Goal: Task Accomplishment & Management: Manage account settings

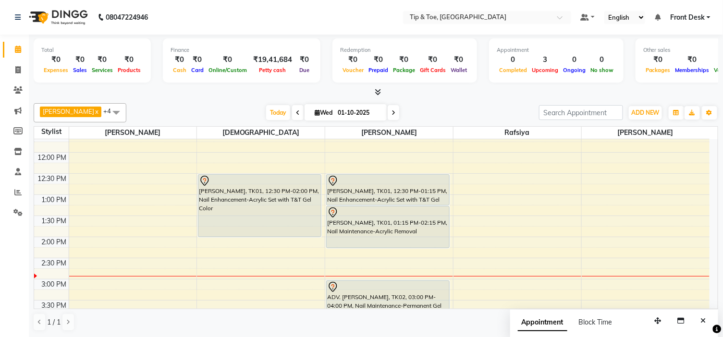
scroll to position [107, 0]
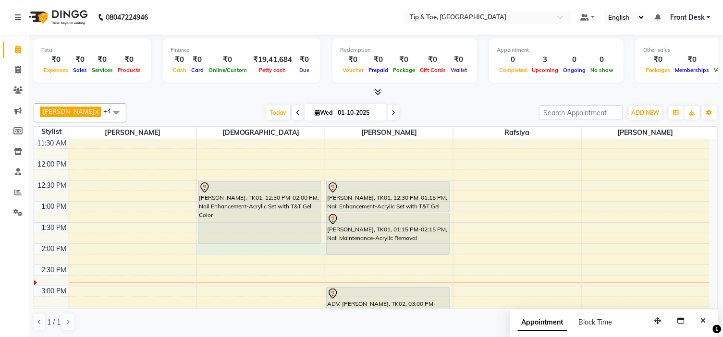
click at [263, 245] on div "9:00 AM 9:30 AM 10:00 AM 10:30 AM 11:00 AM 11:30 AM 12:00 PM 12:30 PM 1:00 PM 1…" at bounding box center [371, 307] width 675 height 549
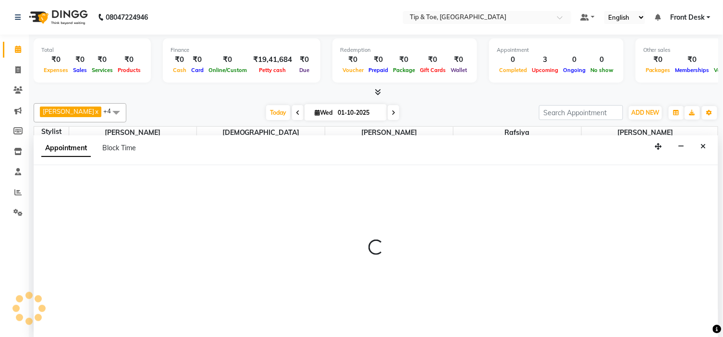
scroll to position [0, 0]
select select "37611"
select select "840"
select select "tentative"
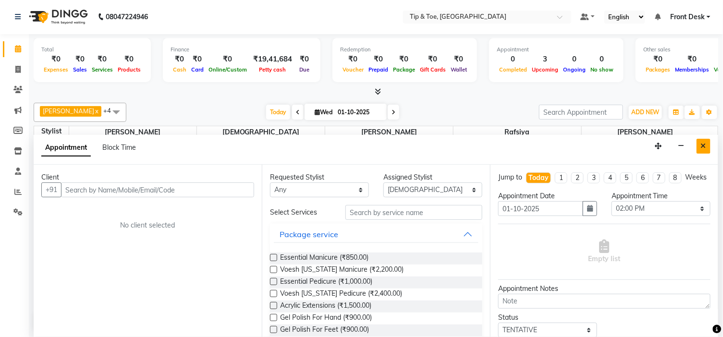
click at [701, 147] on icon "Close" at bounding box center [702, 146] width 5 height 7
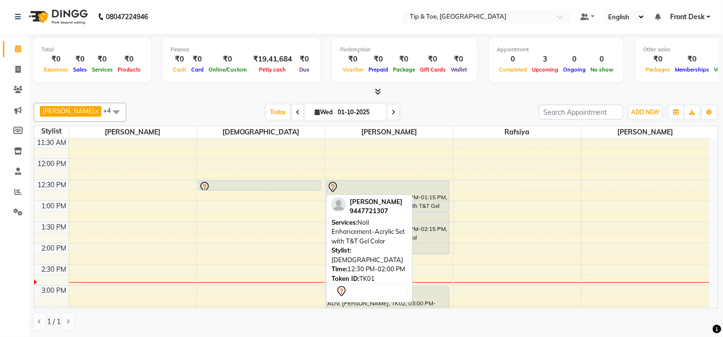
drag, startPoint x: 277, startPoint y: 242, endPoint x: 302, endPoint y: 174, distance: 72.2
click at [276, 186] on div "[PERSON_NAME], TK01, 12:30 PM-02:00 PM, Nail Enhancement-Acrylic Set with T&T G…" at bounding box center [261, 306] width 128 height 549
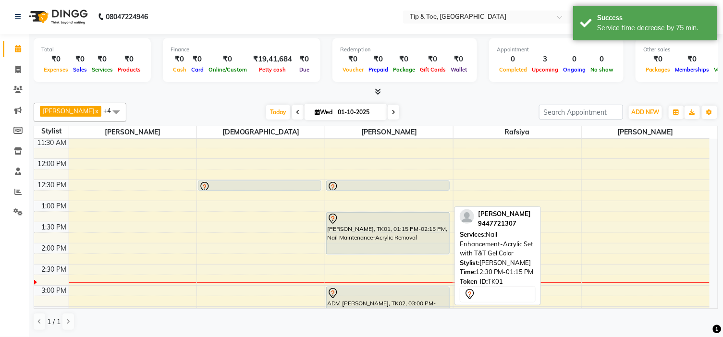
drag, startPoint x: 391, startPoint y: 210, endPoint x: 390, endPoint y: 173, distance: 37.0
click at [390, 179] on div "9:00 AM 9:30 AM 10:00 AM 10:30 AM 11:00 AM 11:30 AM 12:00 PM 12:30 PM 1:00 PM 1…" at bounding box center [371, 306] width 675 height 549
drag, startPoint x: 390, startPoint y: 209, endPoint x: 389, endPoint y: 169, distance: 39.9
click at [389, 181] on div "[PERSON_NAME], TK01, 12:30 PM-01:15 PM, Nail Enhancement-Acrylic Set with T&T G…" at bounding box center [387, 197] width 123 height 32
drag, startPoint x: 390, startPoint y: 208, endPoint x: 388, endPoint y: 181, distance: 28.0
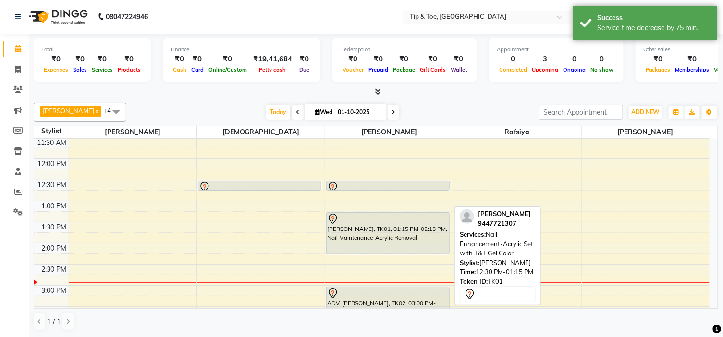
click at [391, 188] on div "[PERSON_NAME], TK01, 12:30 PM-01:15 PM, Nail Enhancement-Acrylic Set with T&T G…" at bounding box center [389, 306] width 128 height 549
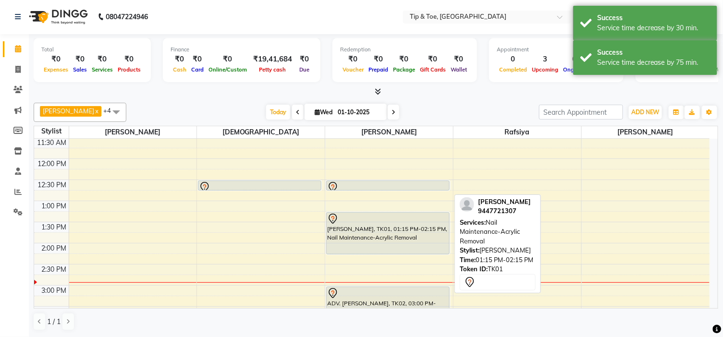
drag, startPoint x: 400, startPoint y: 255, endPoint x: 400, endPoint y: 215, distance: 40.8
click at [400, 215] on link "[PERSON_NAME], TK01, 01:15 PM-02:15 PM, Nail Maintenance-Acrylic Removal" at bounding box center [387, 233] width 123 height 42
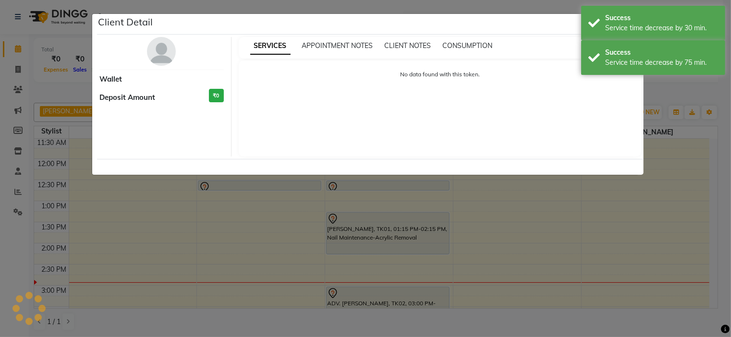
select select "7"
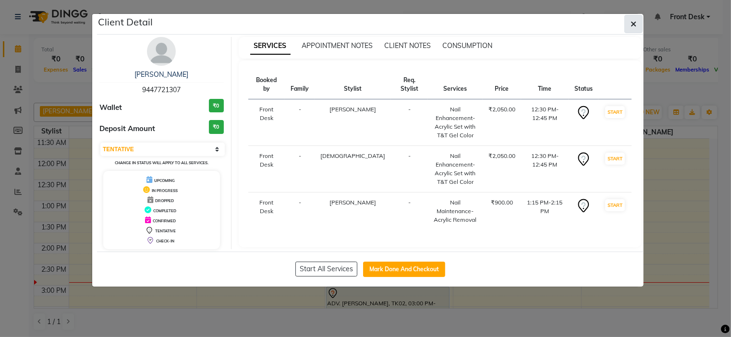
click at [632, 21] on icon "button" at bounding box center [633, 24] width 6 height 8
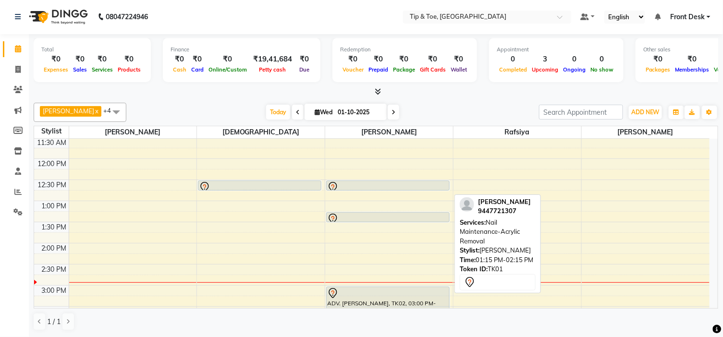
drag, startPoint x: 394, startPoint y: 254, endPoint x: 398, endPoint y: 205, distance: 48.6
click at [396, 213] on div "[PERSON_NAME], TK01, 12:30 PM-12:45 PM, Nail Enhancement-Acrylic Set with T&T G…" at bounding box center [389, 306] width 128 height 549
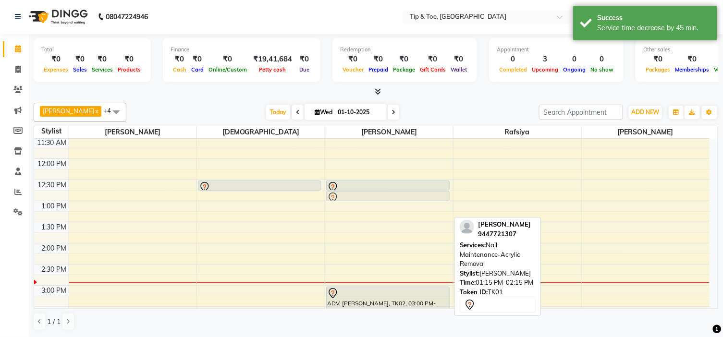
drag, startPoint x: 394, startPoint y: 217, endPoint x: 396, endPoint y: 197, distance: 19.3
click at [396, 197] on div "[PERSON_NAME], TK01, 12:30 PM-12:45 PM, Nail Enhancement-Acrylic Set with T&T G…" at bounding box center [389, 306] width 128 height 549
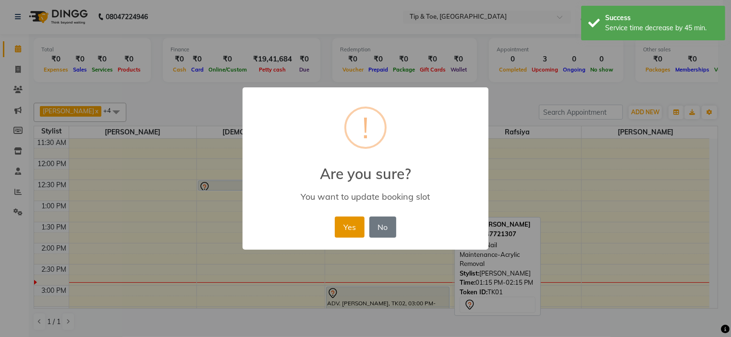
click at [356, 229] on button "Yes" at bounding box center [349, 227] width 29 height 21
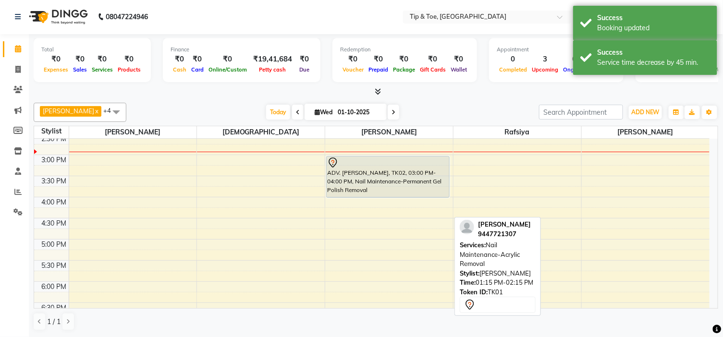
scroll to position [213, 0]
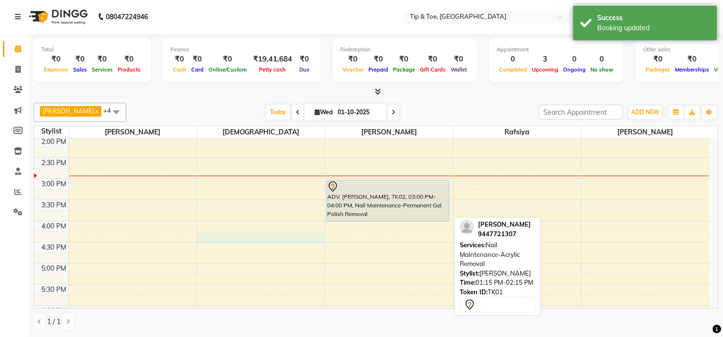
click at [210, 236] on div "9:00 AM 9:30 AM 10:00 AM 10:30 AM 11:00 AM 11:30 AM 12:00 PM 12:30 PM 1:00 PM 1…" at bounding box center [371, 200] width 675 height 549
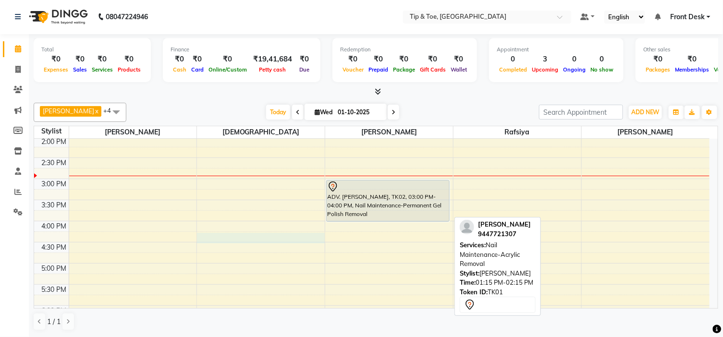
select select "37611"
select select "975"
select select "tentative"
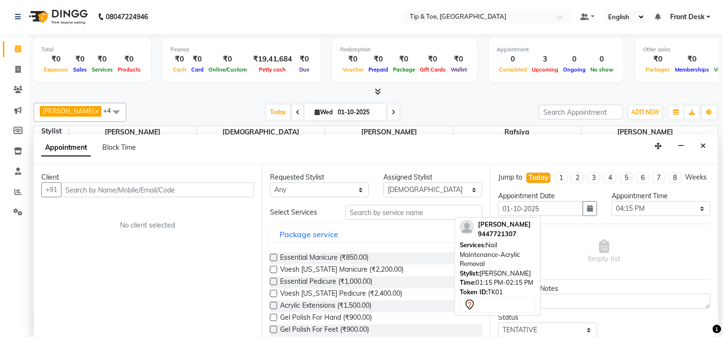
click at [106, 191] on input "text" at bounding box center [157, 189] width 193 height 15
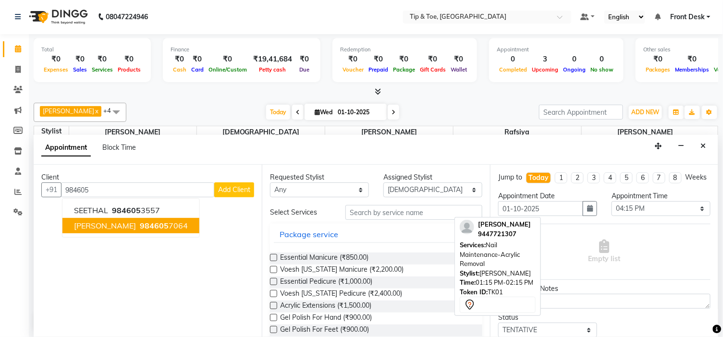
click at [140, 225] on span "984605" at bounding box center [154, 226] width 29 height 10
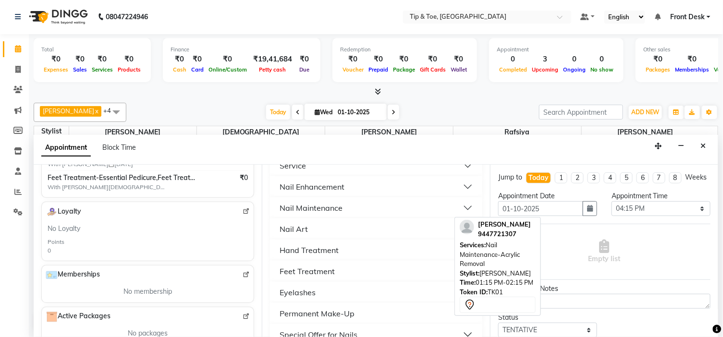
type input "9846057064"
click at [326, 184] on div "Nail Enhancement" at bounding box center [311, 187] width 65 height 12
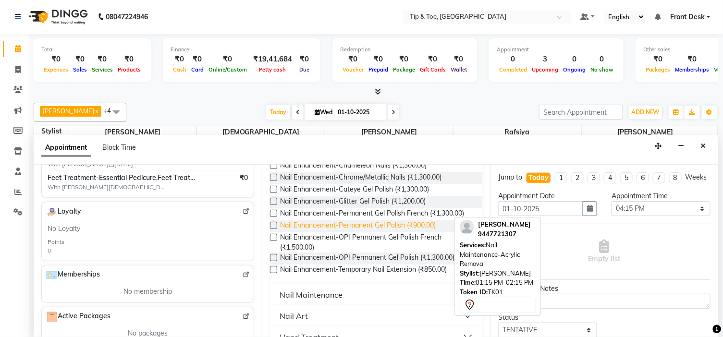
scroll to position [533, 0]
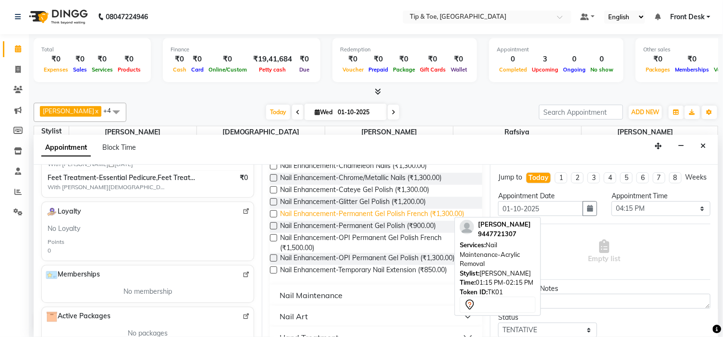
click at [386, 221] on span "Nail Enhancement-Permanent Gel Polish French (₹1,300.00)" at bounding box center [372, 215] width 184 height 12
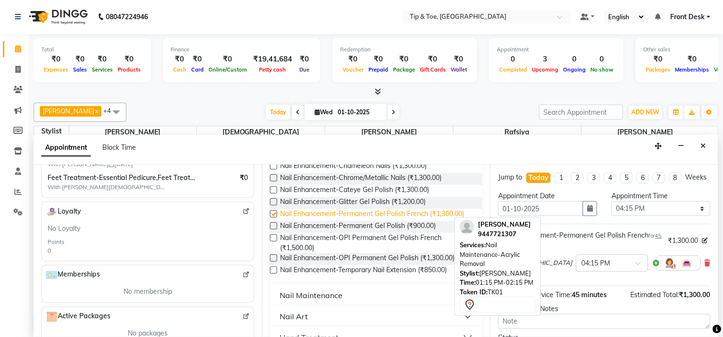
checkbox input "false"
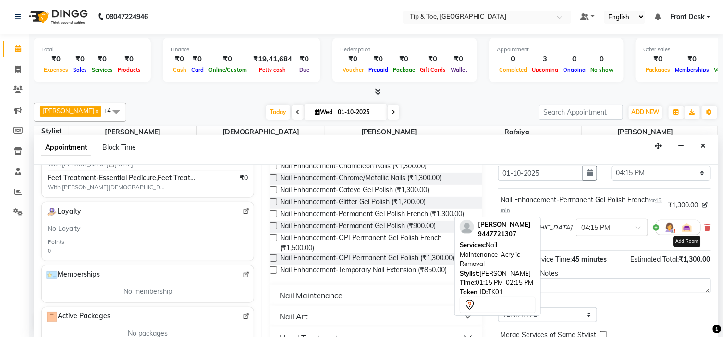
scroll to position [90, 0]
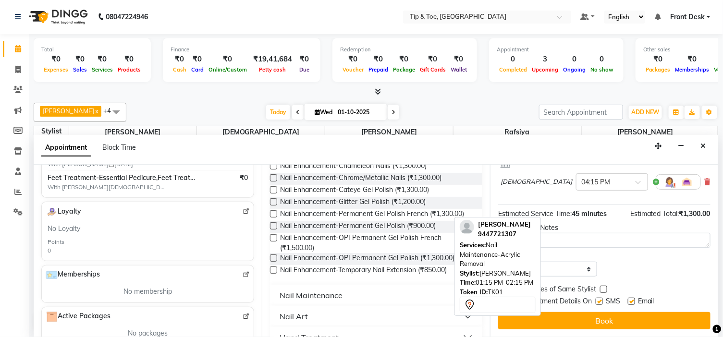
click at [630, 300] on label at bounding box center [631, 301] width 7 height 7
click at [630, 300] on input "checkbox" at bounding box center [631, 302] width 6 height 6
checkbox input "false"
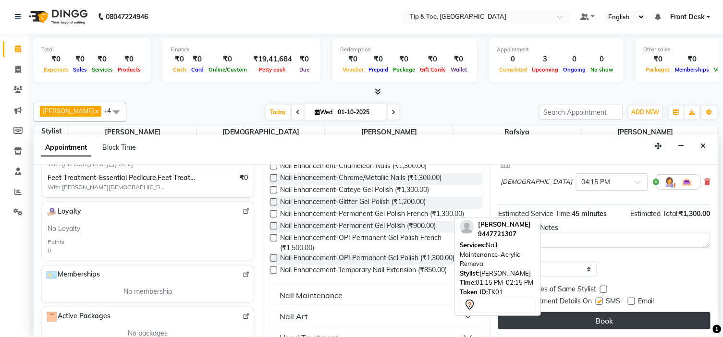
click at [619, 317] on button "Book" at bounding box center [604, 320] width 212 height 17
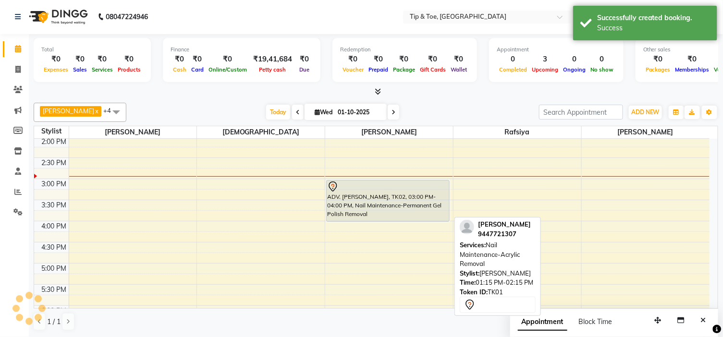
scroll to position [0, 0]
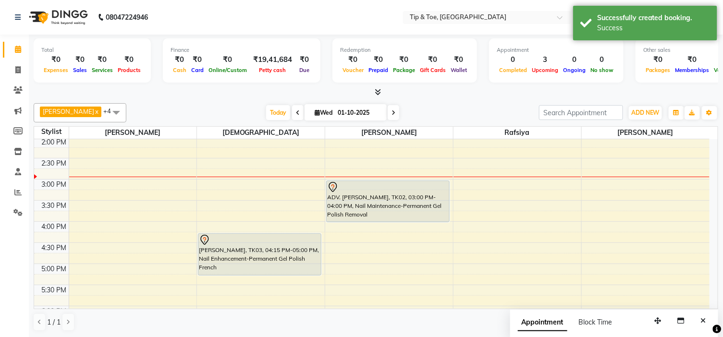
drag, startPoint x: 266, startPoint y: 265, endPoint x: 271, endPoint y: 275, distance: 11.2
click at [269, 272] on div "[PERSON_NAME], TK01, 12:30 PM-12:45 PM, Nail Enhancement-Acrylic Set with T&T G…" at bounding box center [261, 200] width 128 height 549
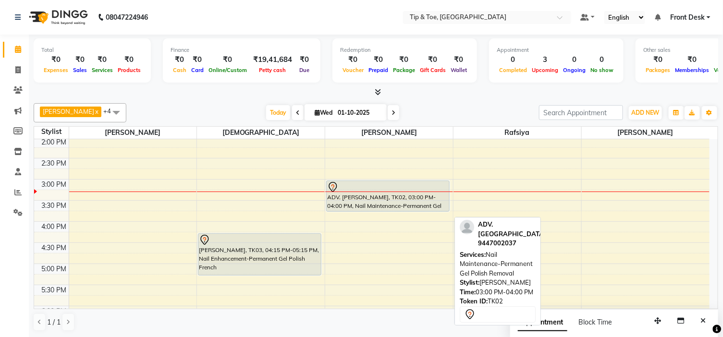
drag, startPoint x: 387, startPoint y: 221, endPoint x: 386, endPoint y: 212, distance: 9.7
click at [386, 212] on div "[PERSON_NAME], TK01, 12:30 PM-12:45 PM, Nail Enhancement-Acrylic Set with T&T G…" at bounding box center [389, 200] width 128 height 549
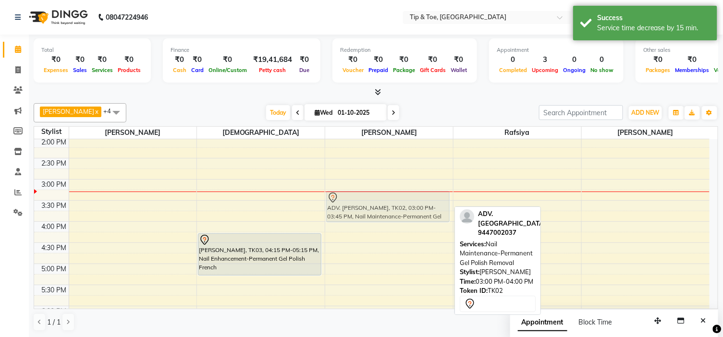
click at [378, 212] on div "[PERSON_NAME], TK01, 12:30 PM-12:45 PM, Nail Enhancement-Acrylic Set with T&T G…" at bounding box center [389, 200] width 128 height 549
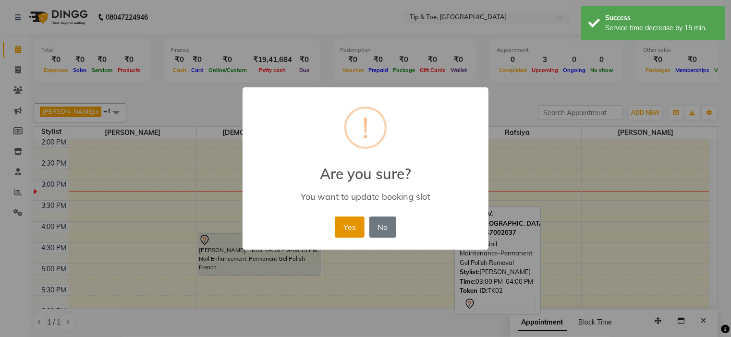
click at [351, 226] on button "Yes" at bounding box center [349, 227] width 29 height 21
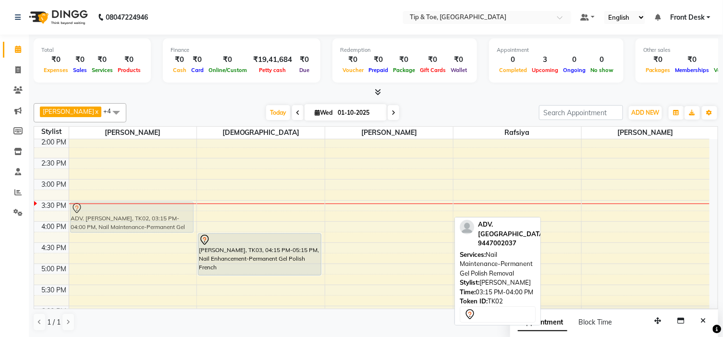
drag, startPoint x: 423, startPoint y: 202, endPoint x: 186, endPoint y: 216, distance: 237.1
click at [186, 216] on tr "ADV. [PERSON_NAME], TK02, 03:15 PM-04:00 PM, Nail Maintenance-Permanent Gel Pol…" at bounding box center [371, 200] width 675 height 549
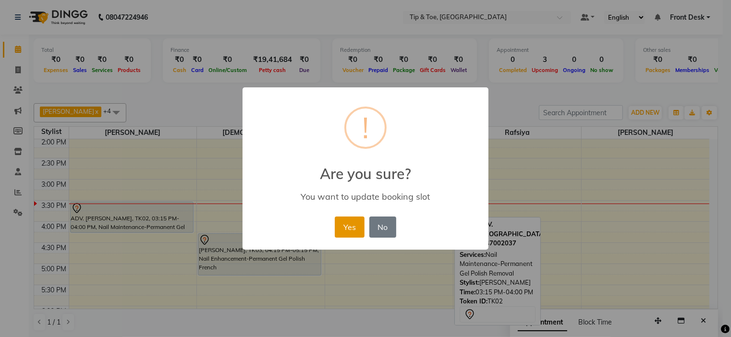
click at [346, 227] on button "Yes" at bounding box center [349, 227] width 29 height 21
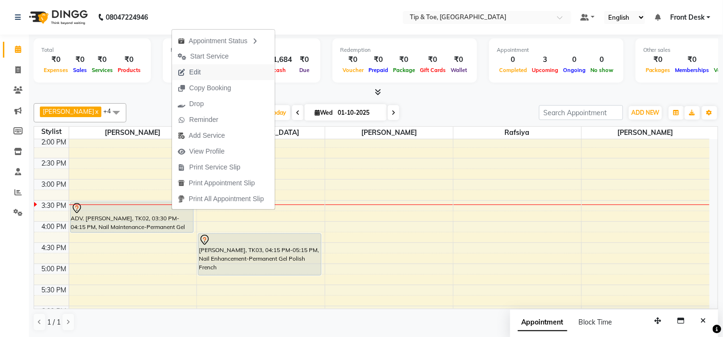
click at [209, 72] on button "Edit" at bounding box center [223, 72] width 103 height 16
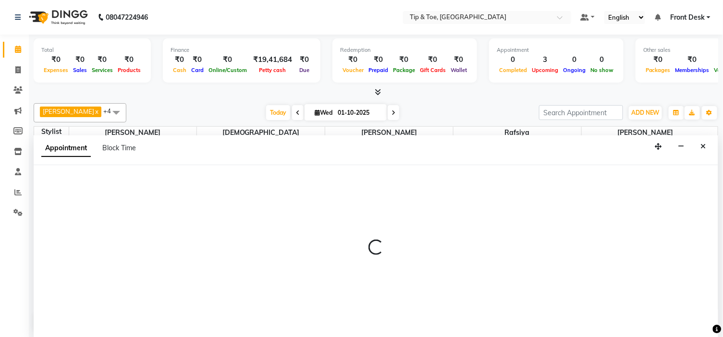
scroll to position [0, 0]
select select "930"
select select "tentative"
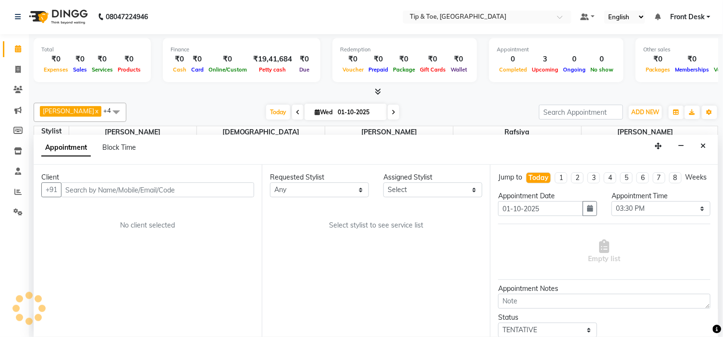
scroll to position [0, 0]
select select "35568"
select select "2436"
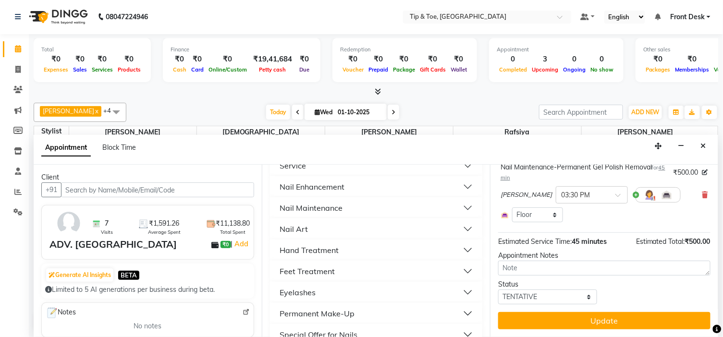
scroll to position [77, 0]
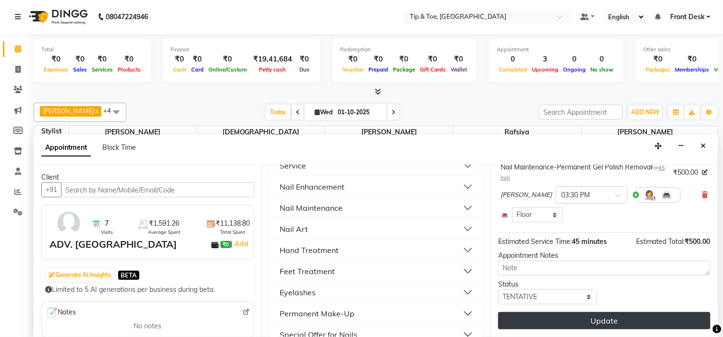
click at [616, 324] on button "Update" at bounding box center [604, 320] width 212 height 17
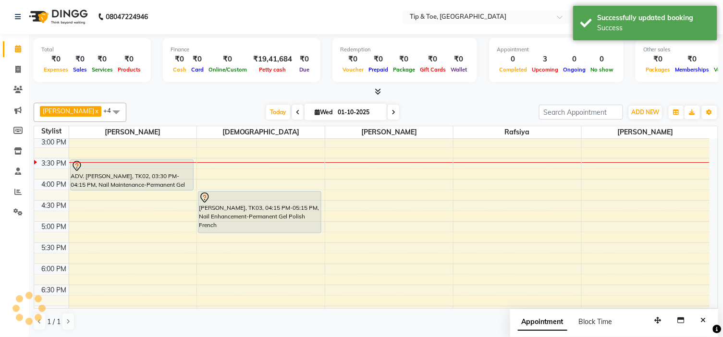
scroll to position [0, 0]
click at [256, 163] on div "9:00 AM 9:30 AM 10:00 AM 10:30 AM 11:00 AM 11:30 AM 12:00 PM 12:30 PM 1:00 PM 1…" at bounding box center [371, 158] width 675 height 549
select select "37611"
select select "930"
select select "tentative"
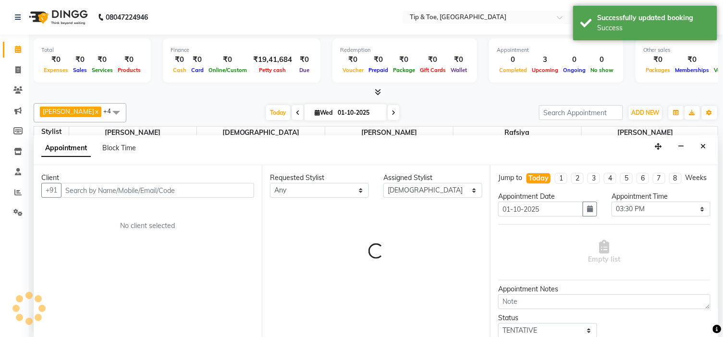
scroll to position [0, 0]
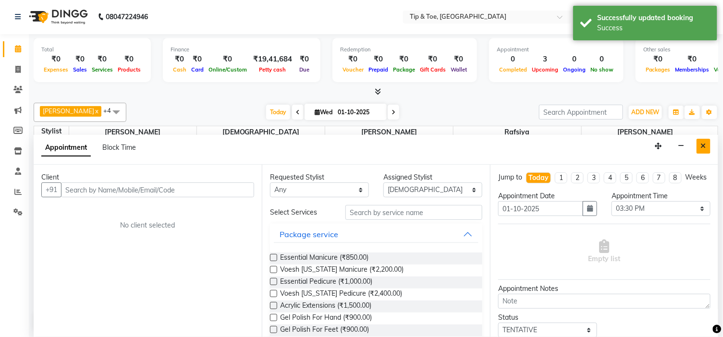
click at [706, 146] on button "Close" at bounding box center [703, 146] width 14 height 15
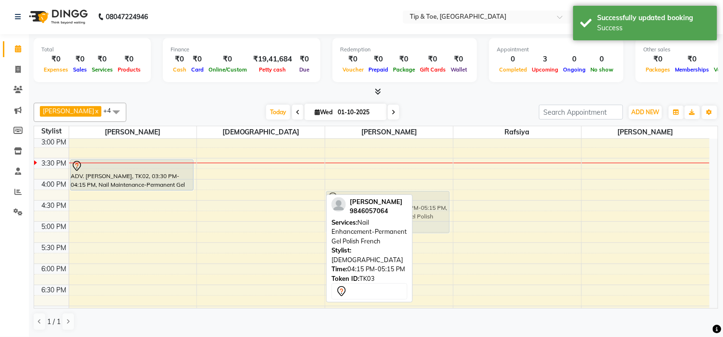
drag, startPoint x: 284, startPoint y: 206, endPoint x: 370, endPoint y: 204, distance: 86.5
click at [370, 204] on div "[PERSON_NAME] x Rafsiya x [PERSON_NAME] x +4 Select All [PERSON_NAME] [PERSON_N…" at bounding box center [376, 217] width 684 height 236
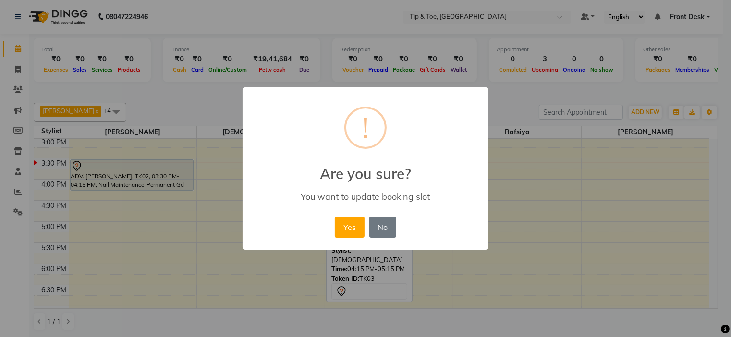
drag, startPoint x: 354, startPoint y: 222, endPoint x: 274, endPoint y: 200, distance: 82.8
click at [354, 223] on button "Yes" at bounding box center [349, 227] width 29 height 21
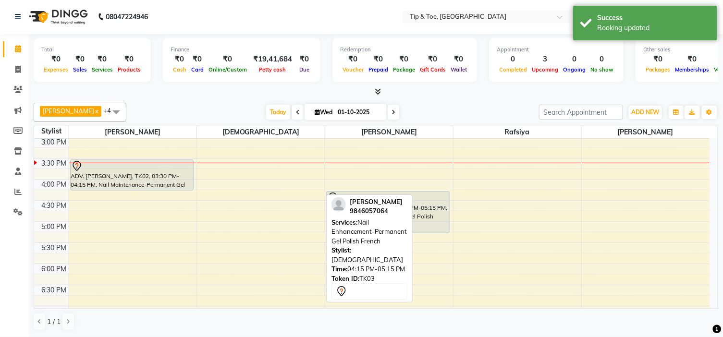
click at [267, 169] on div "9:00 AM 9:30 AM 10:00 AM 10:30 AM 11:00 AM 11:30 AM 12:00 PM 12:30 PM 1:00 PM 1…" at bounding box center [371, 158] width 675 height 549
select select "37611"
select select "tentative"
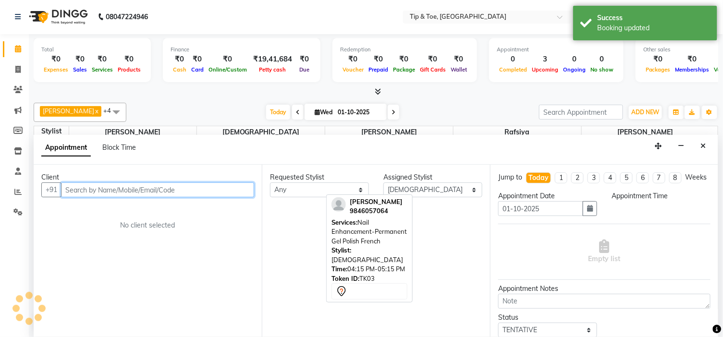
select select "930"
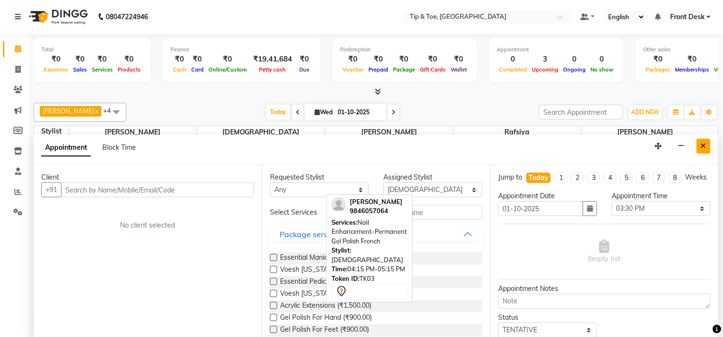
click at [696, 144] on button "Close" at bounding box center [703, 146] width 14 height 15
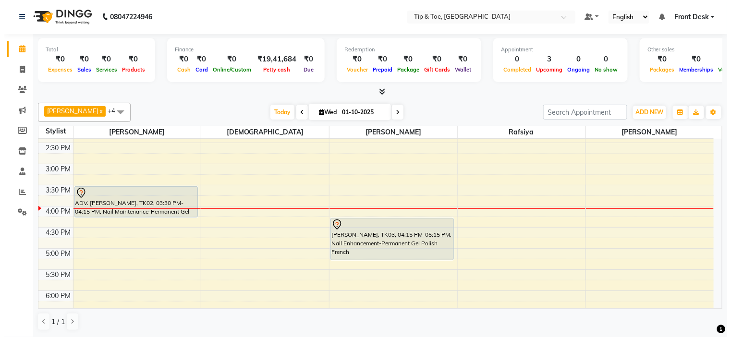
scroll to position [202, 0]
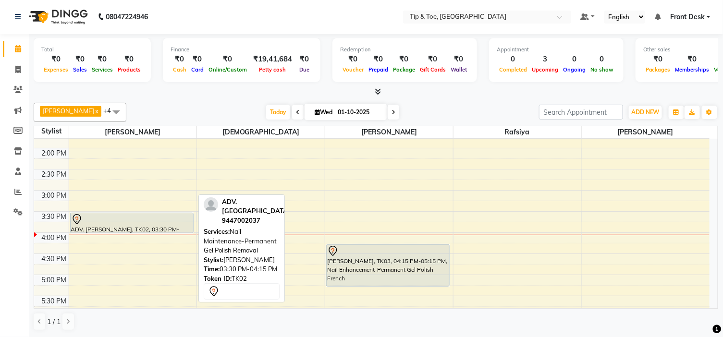
drag, startPoint x: 139, startPoint y: 242, endPoint x: 137, endPoint y: 234, distance: 7.9
click at [137, 233] on div "ADV. [PERSON_NAME], TK02, 03:30 PM-04:15 PM, Nail Maintenance-Permanent Gel Pol…" at bounding box center [133, 211] width 128 height 549
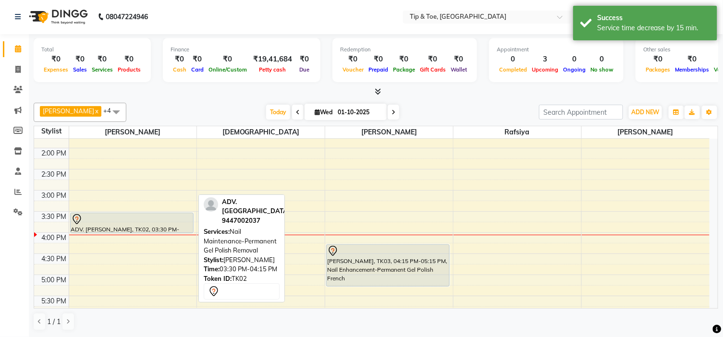
click at [138, 222] on div at bounding box center [131, 220] width 121 height 12
click at [139, 221] on div at bounding box center [131, 220] width 121 height 12
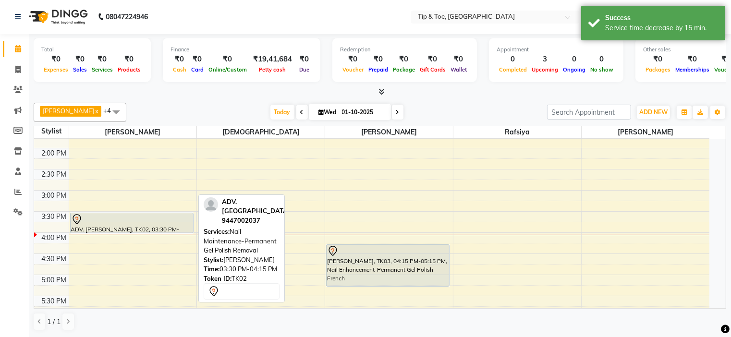
select select "7"
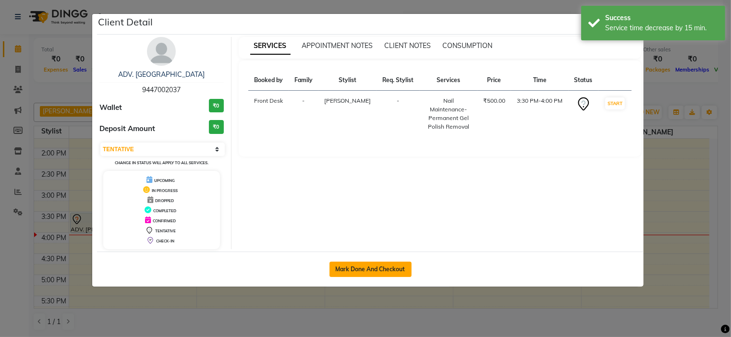
click at [386, 269] on button "Mark Done And Checkout" at bounding box center [370, 269] width 82 height 15
select select "service"
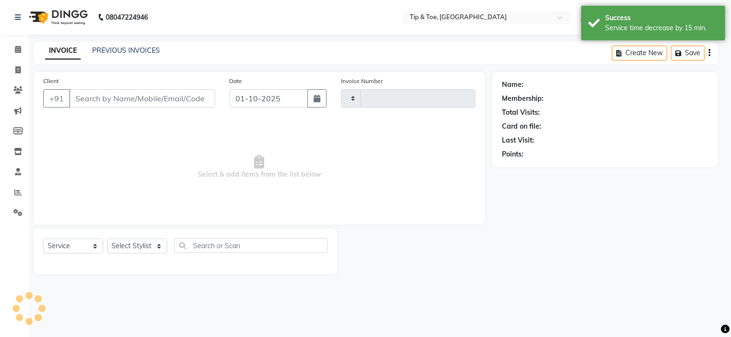
type input "1181"
select select "5360"
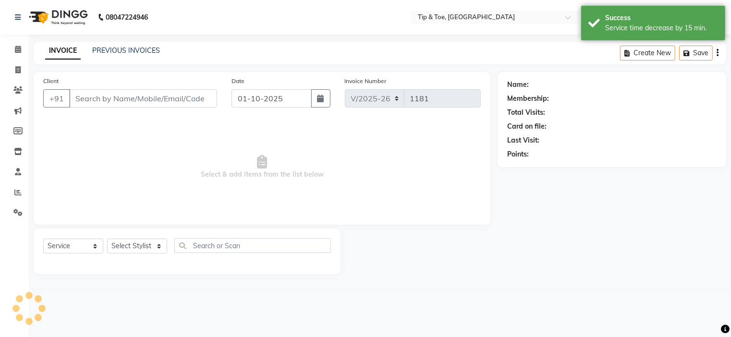
type input "9447002037"
select select "35568"
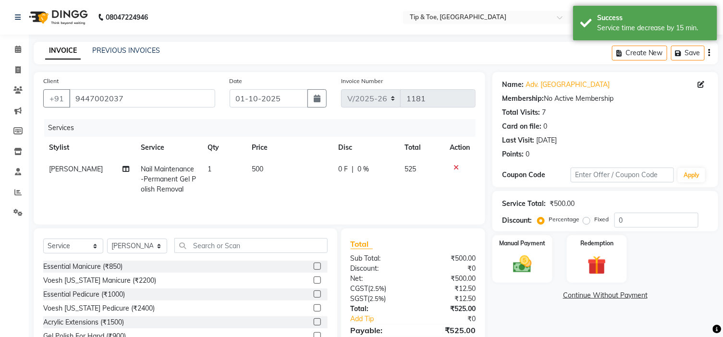
scroll to position [48, 0]
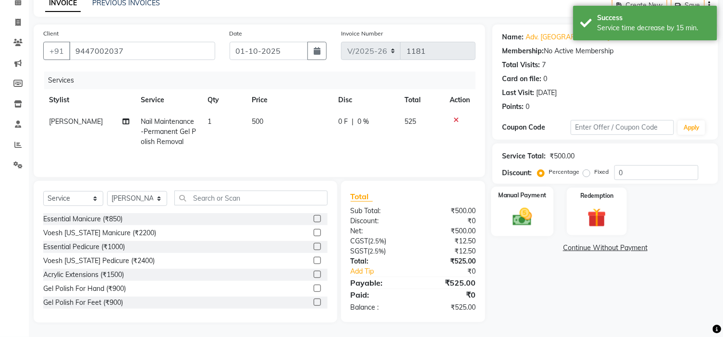
click at [538, 213] on img at bounding box center [522, 217] width 32 height 23
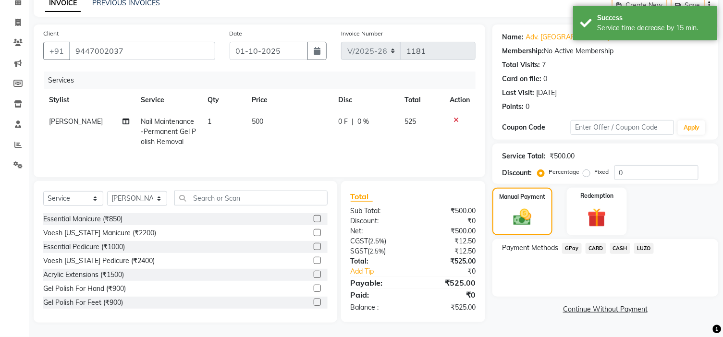
click at [596, 247] on span "CARD" at bounding box center [595, 248] width 21 height 11
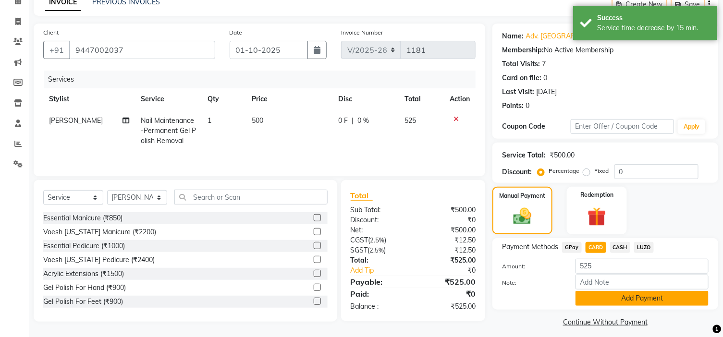
scroll to position [55, 0]
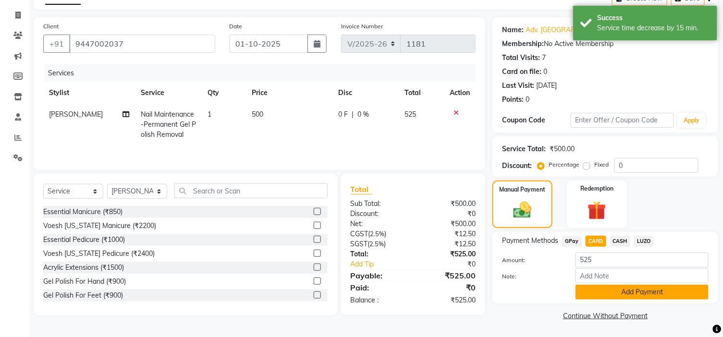
click at [620, 292] on button "Add Payment" at bounding box center [641, 292] width 133 height 15
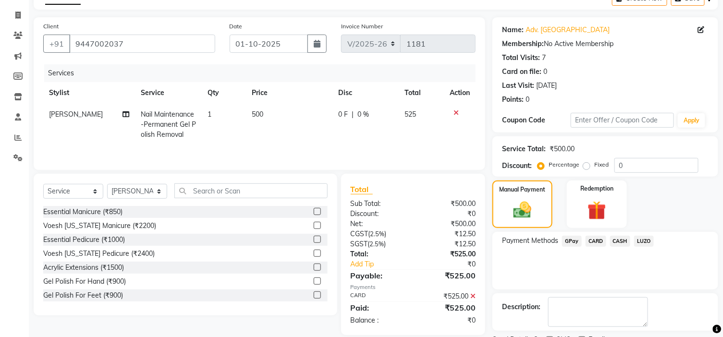
scroll to position [95, 0]
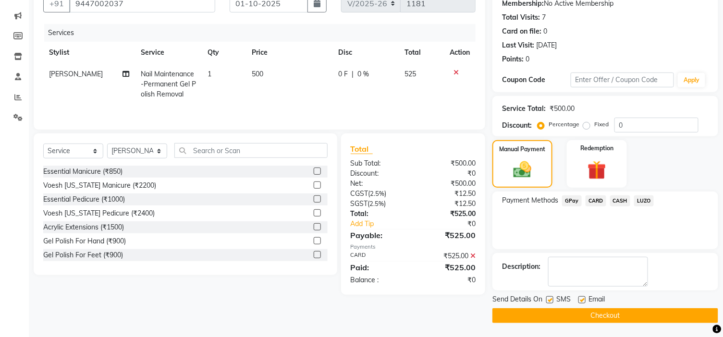
click at [582, 298] on label at bounding box center [581, 299] width 7 height 7
click at [582, 298] on input "checkbox" at bounding box center [581, 300] width 6 height 6
checkbox input "false"
click at [581, 312] on button "Checkout" at bounding box center [605, 315] width 226 height 15
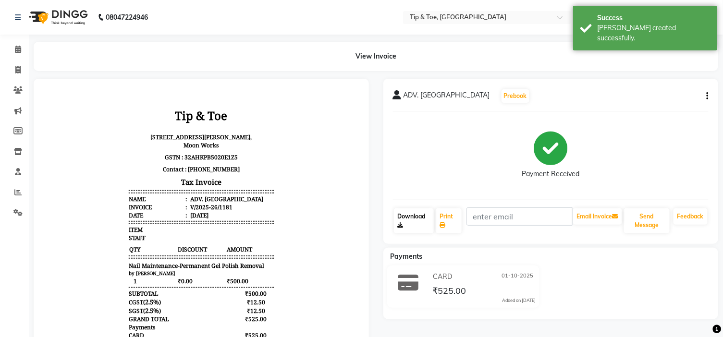
click at [420, 217] on link "Download" at bounding box center [414, 220] width 40 height 25
